Goal: Information Seeking & Learning: Learn about a topic

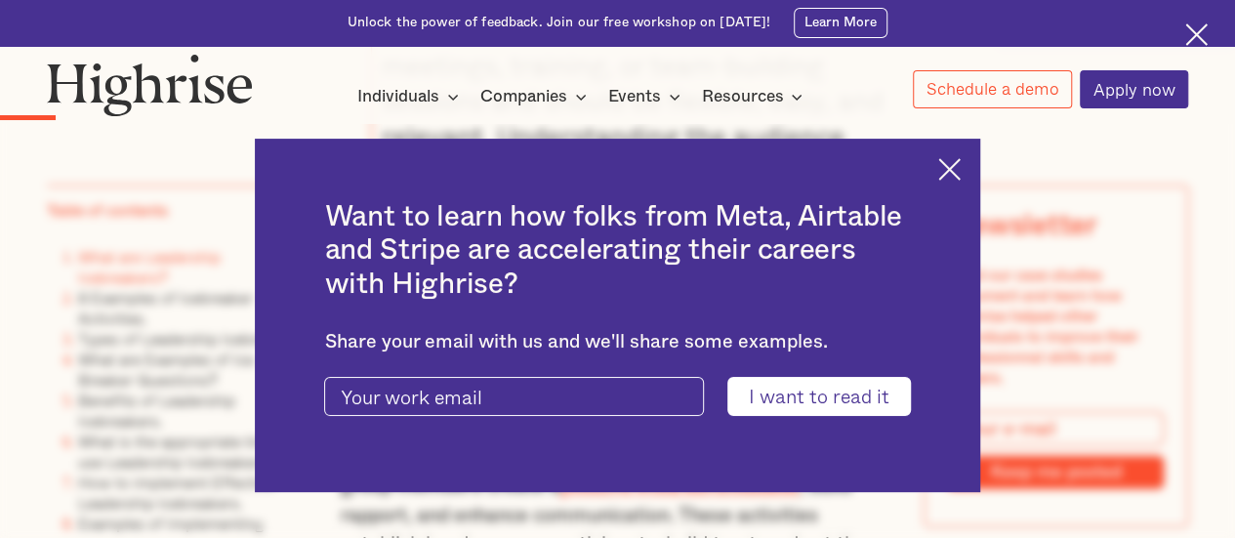
scroll to position [2539, 0]
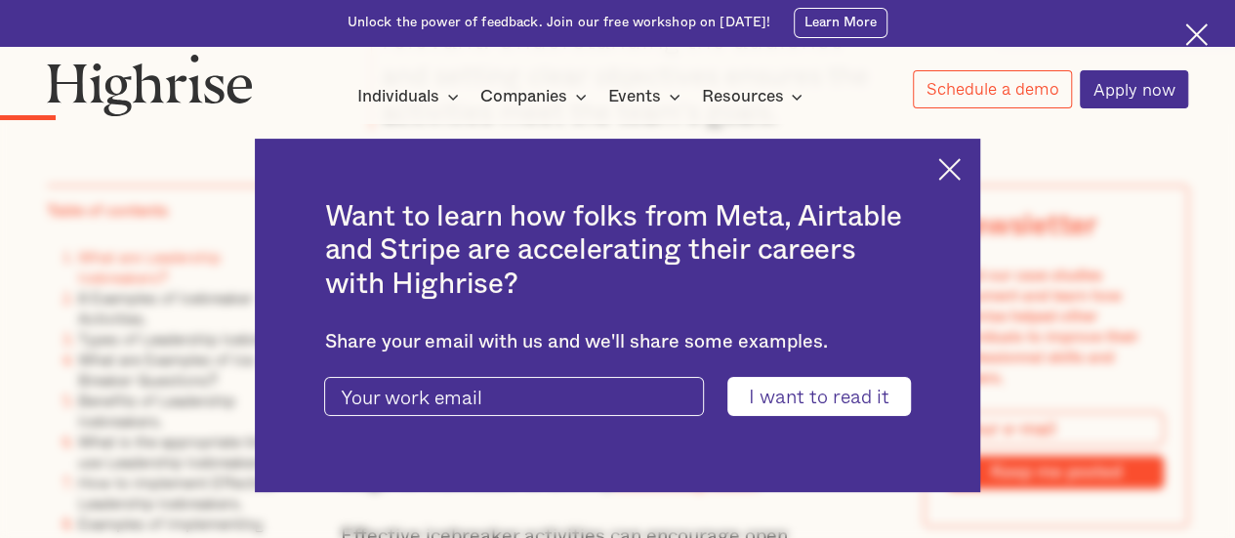
drag, startPoint x: 959, startPoint y: 169, endPoint x: 892, endPoint y: 191, distance: 71.0
click at [959, 169] on img at bounding box center [949, 169] width 22 height 22
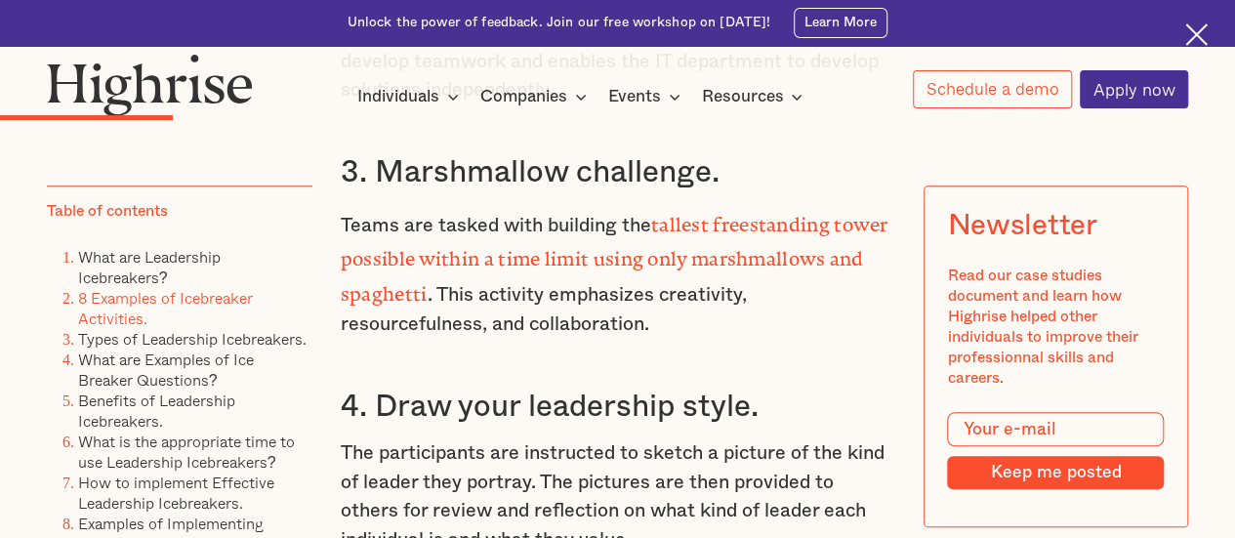
scroll to position [4590, 0]
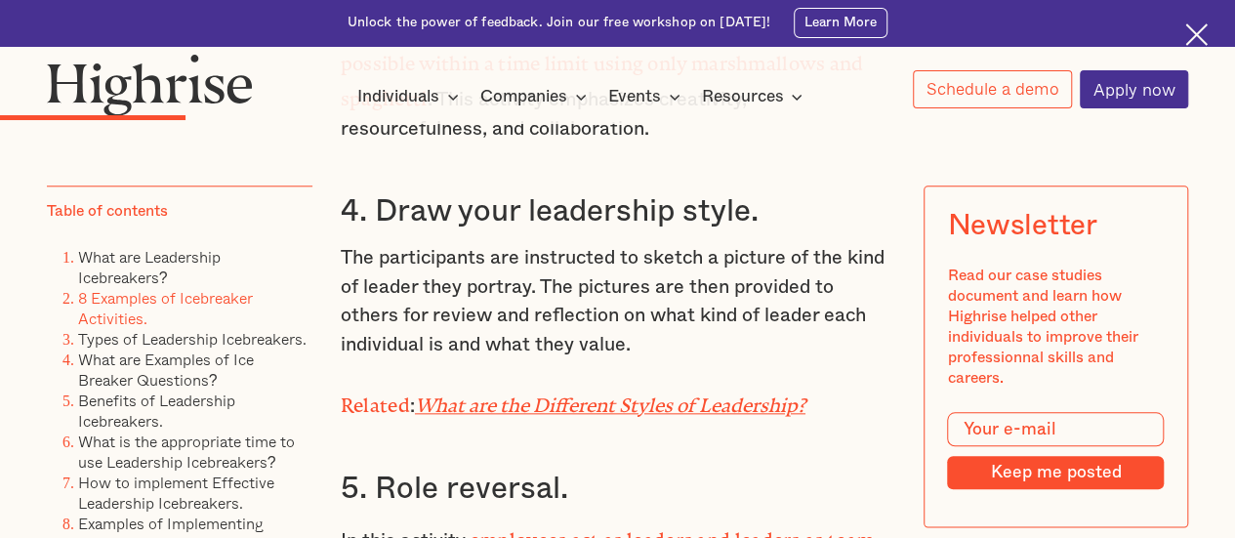
click at [768, 405] on em "What are the Different Styles of Leadership?" at bounding box center [610, 401] width 391 height 12
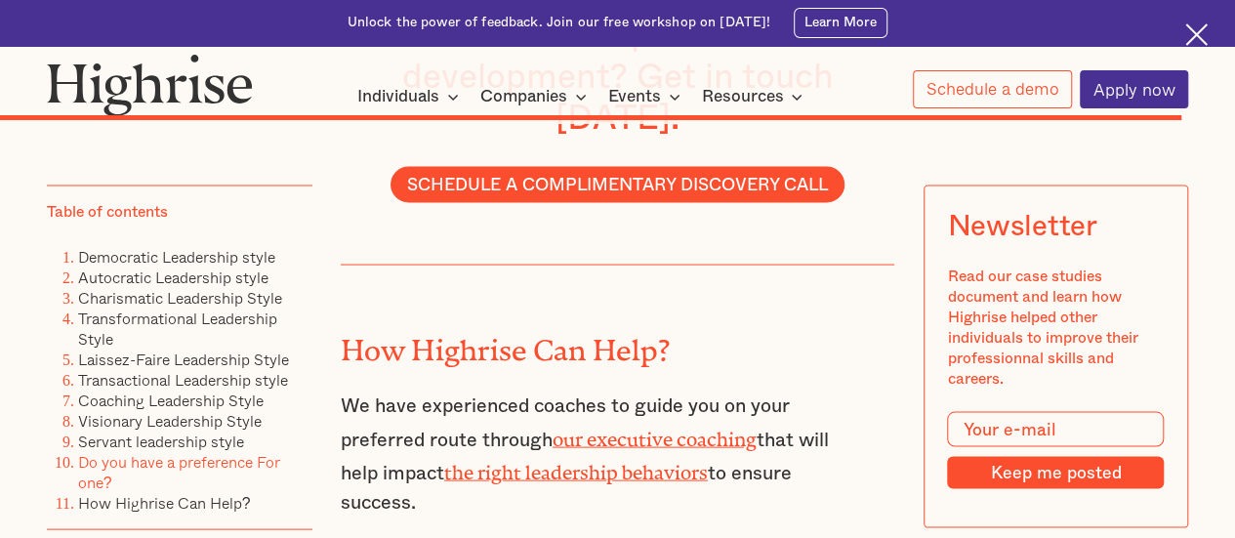
scroll to position [16699, 0]
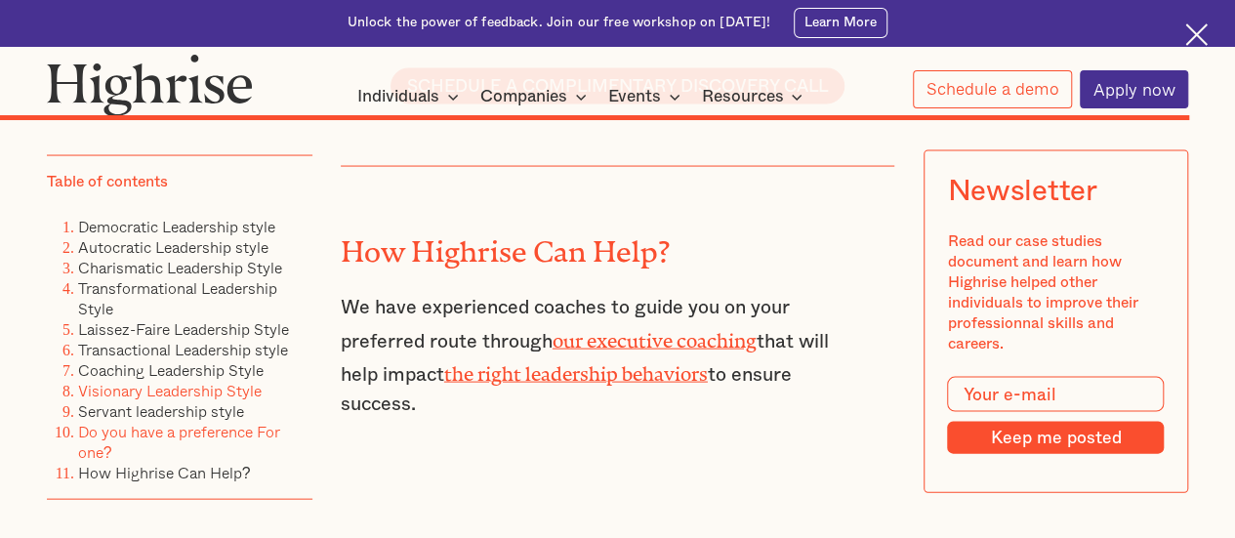
click at [146, 380] on link "Visionary Leadership Style" at bounding box center [170, 391] width 184 height 23
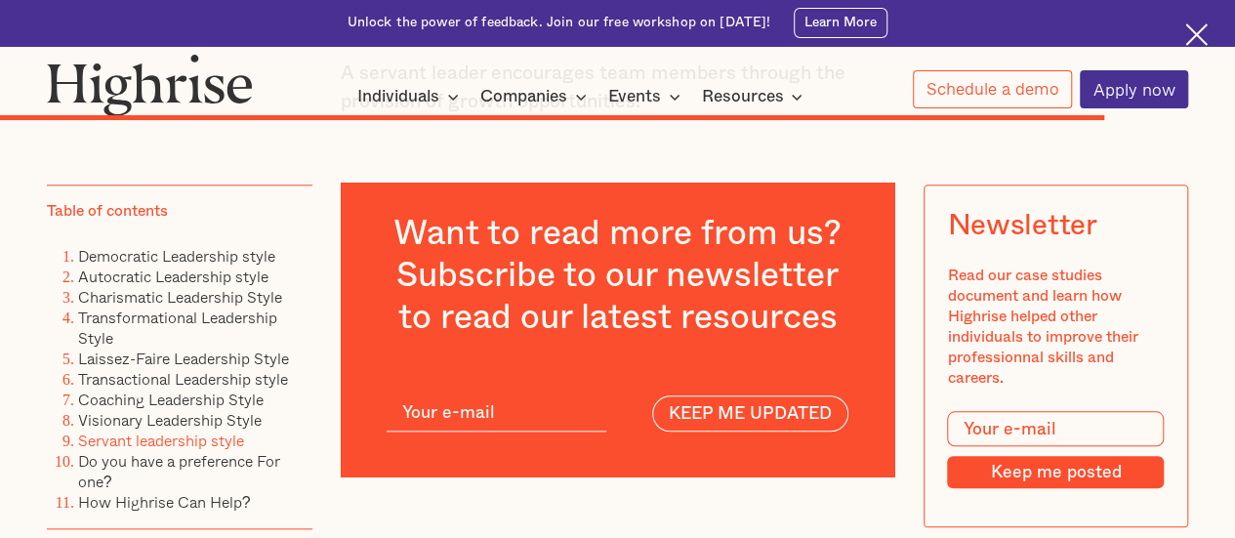
scroll to position [15769, 0]
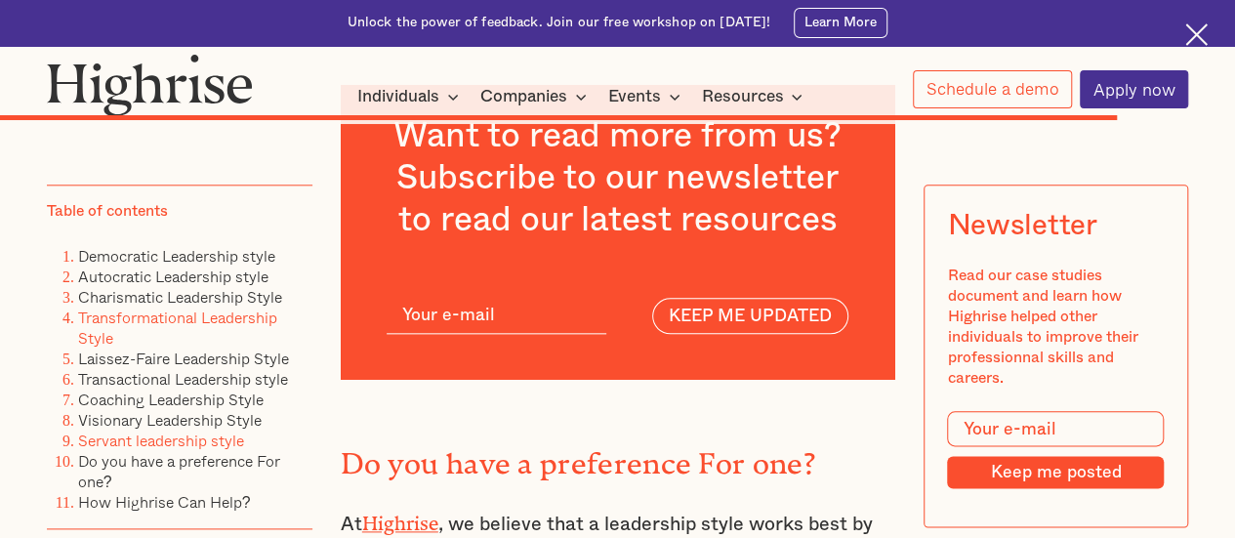
click at [113, 325] on link "Transformational Leadership Style" at bounding box center [177, 329] width 199 height 44
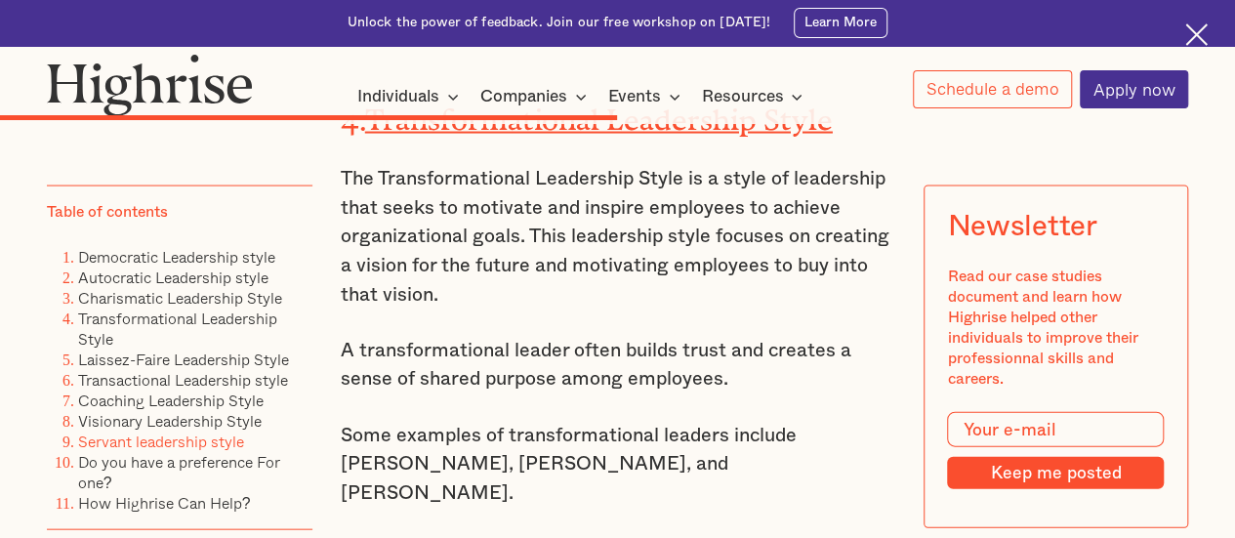
scroll to position [9619, 0]
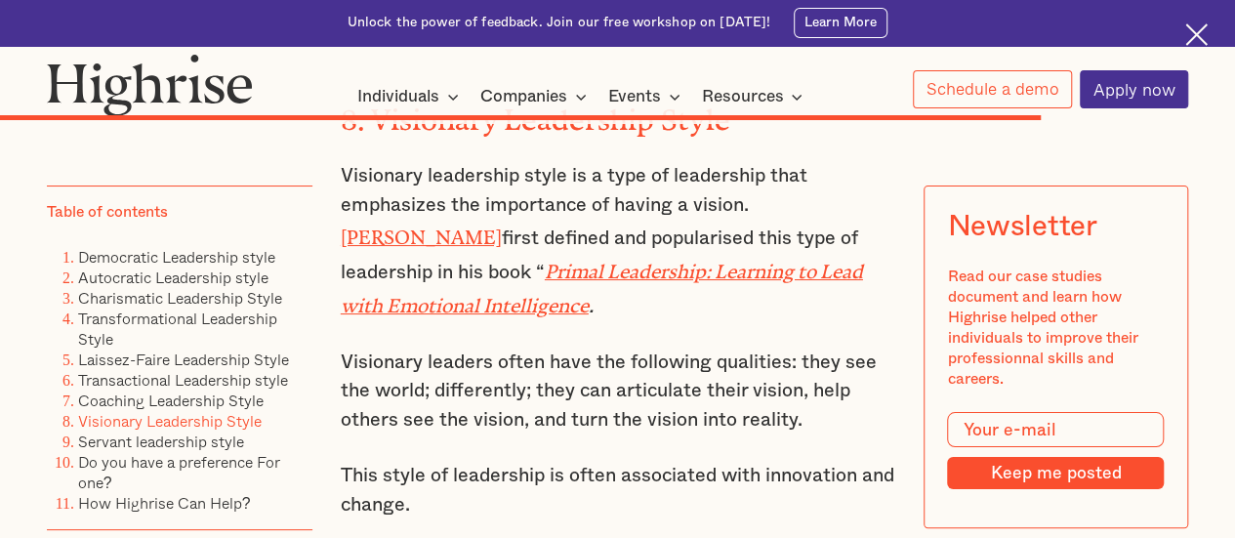
scroll to position [16699, 0]
